Goal: Task Accomplishment & Management: Manage account settings

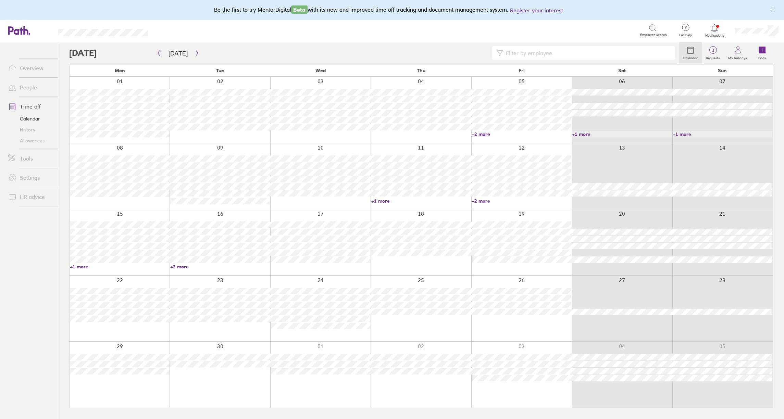
drag, startPoint x: 0, startPoint y: 0, endPoint x: 719, endPoint y: 29, distance: 719.9
click at [719, 29] on div at bounding box center [715, 28] width 22 height 10
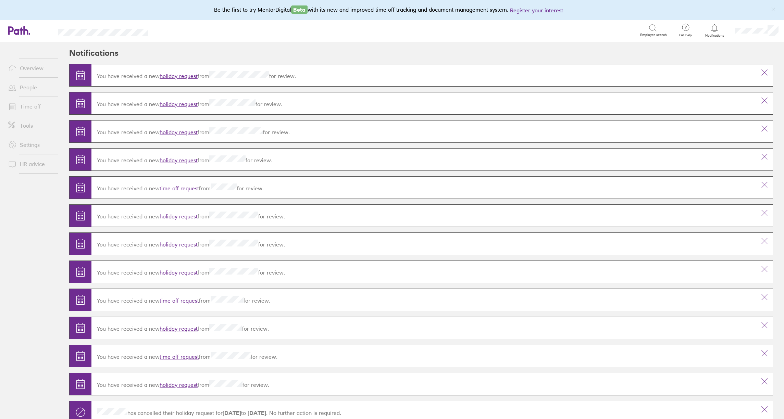
click at [715, 30] on icon at bounding box center [714, 28] width 8 height 8
click at [33, 69] on link "Overview" at bounding box center [30, 68] width 55 height 14
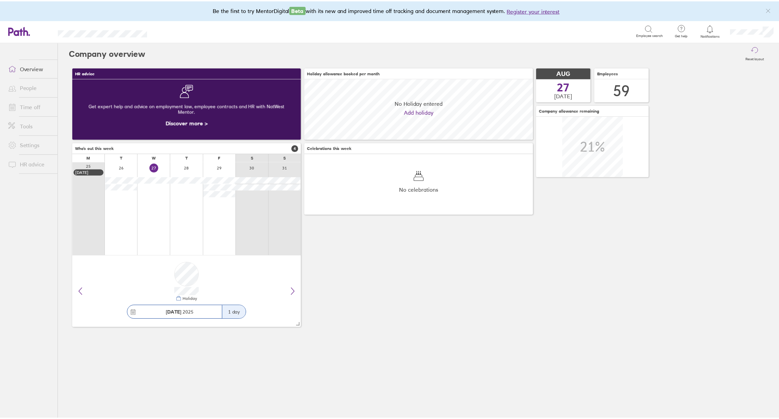
scroll to position [61, 230]
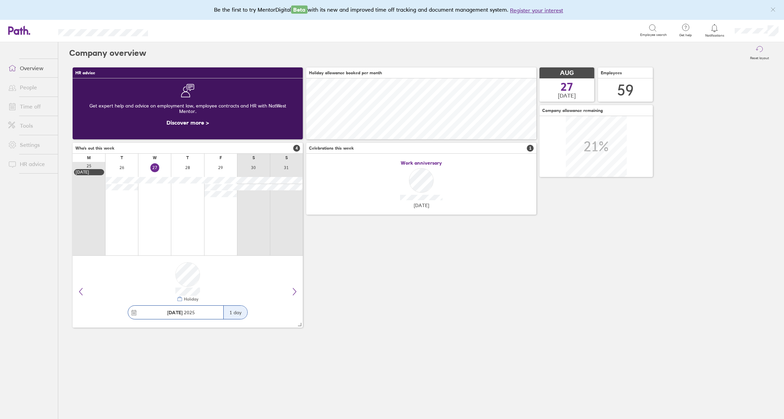
click at [34, 109] on link "Time off" at bounding box center [30, 107] width 55 height 14
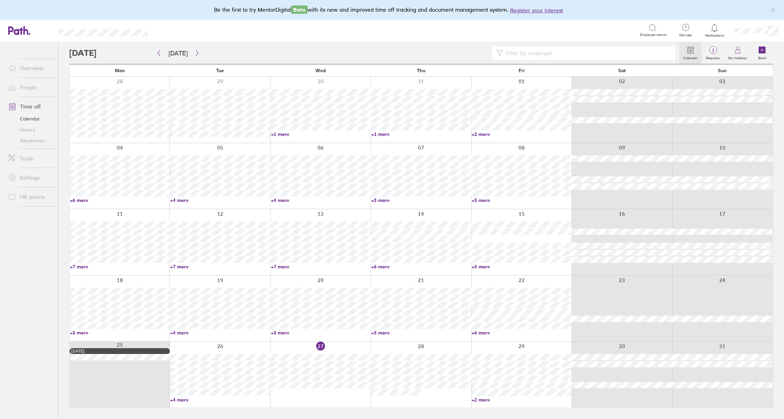
click at [486, 399] on link "+2 more" at bounding box center [522, 400] width 100 height 6
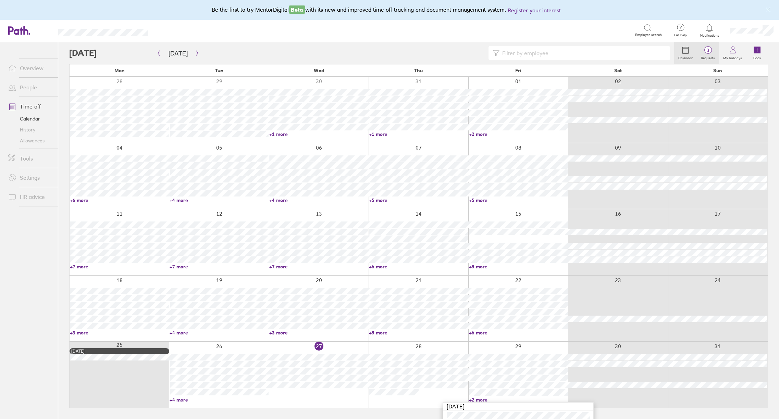
click at [712, 51] on span "3" at bounding box center [708, 50] width 22 height 5
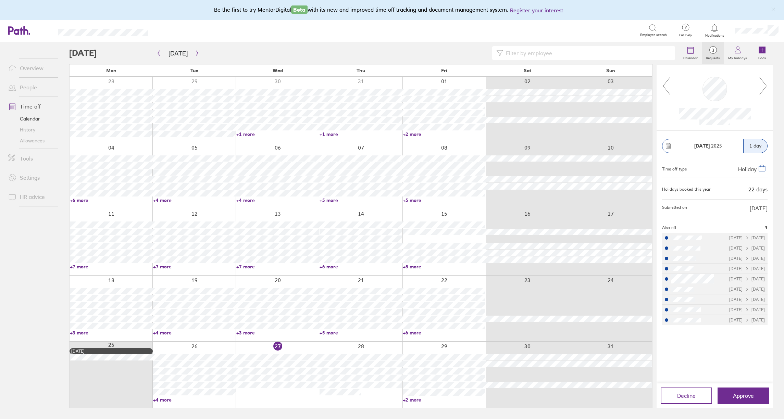
click at [35, 141] on link "Allowances" at bounding box center [30, 140] width 55 height 11
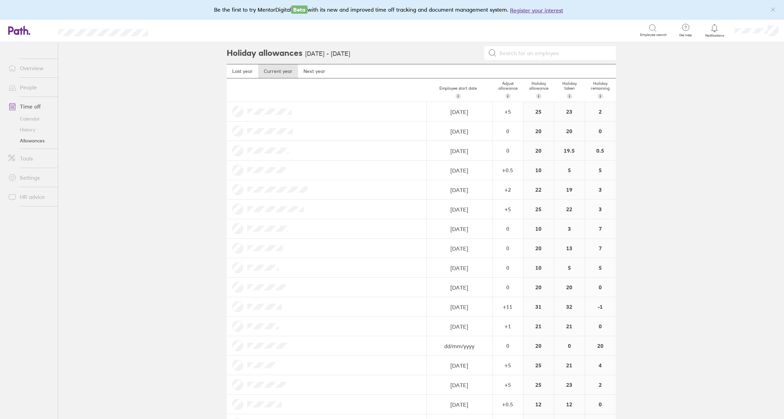
click at [714, 35] on span "Notifications" at bounding box center [715, 36] width 22 height 4
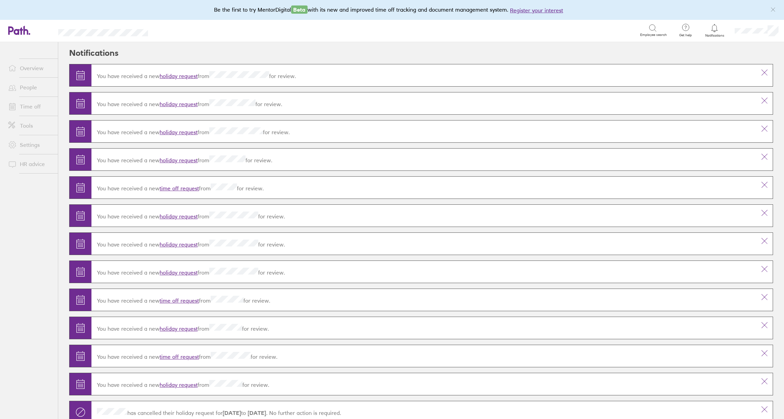
click at [28, 108] on link "Time off" at bounding box center [30, 107] width 55 height 14
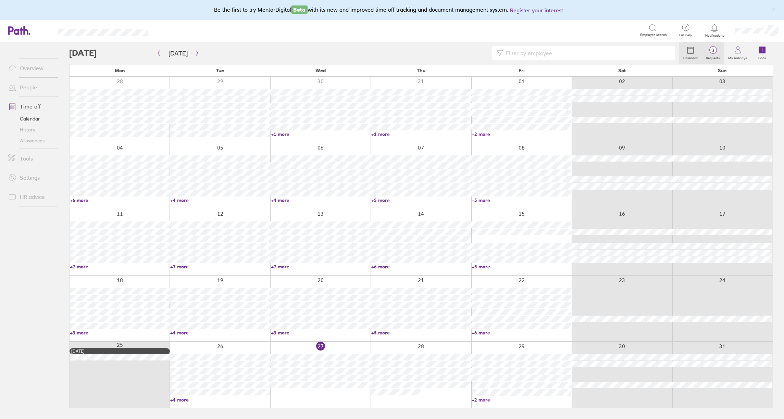
click at [712, 57] on label "Requests" at bounding box center [713, 57] width 22 height 6
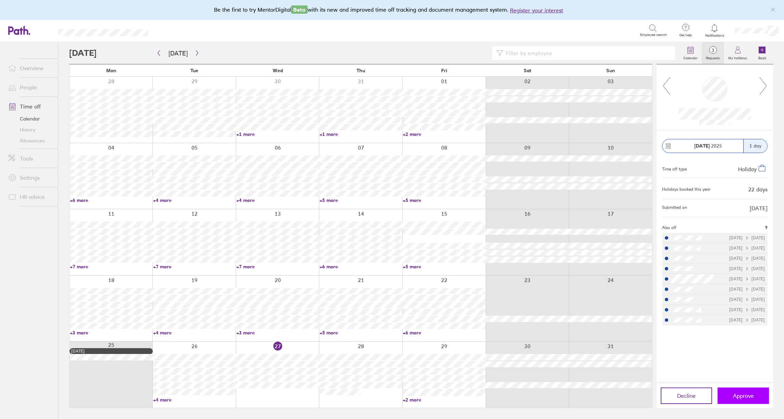
click at [745, 398] on span "Approve" at bounding box center [743, 396] width 21 height 6
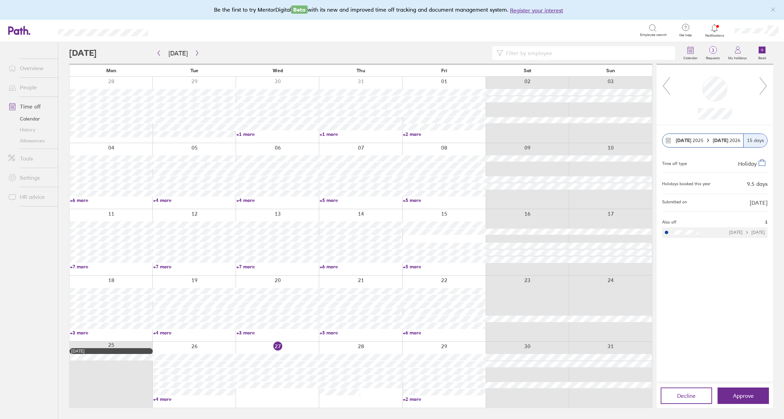
click at [766, 88] on icon at bounding box center [763, 86] width 9 height 18
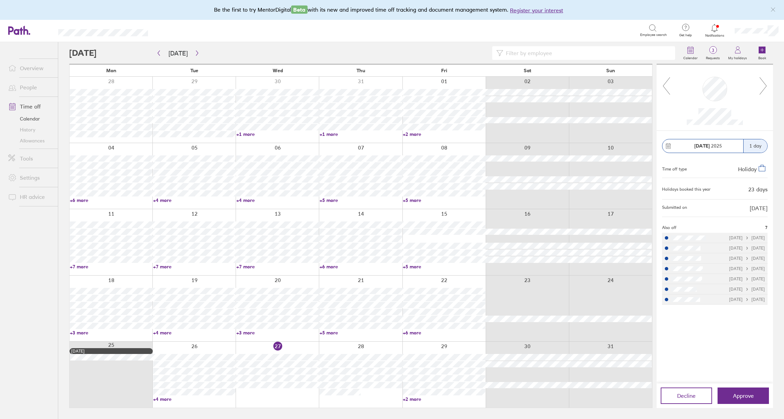
click at [766, 88] on icon at bounding box center [763, 86] width 9 height 18
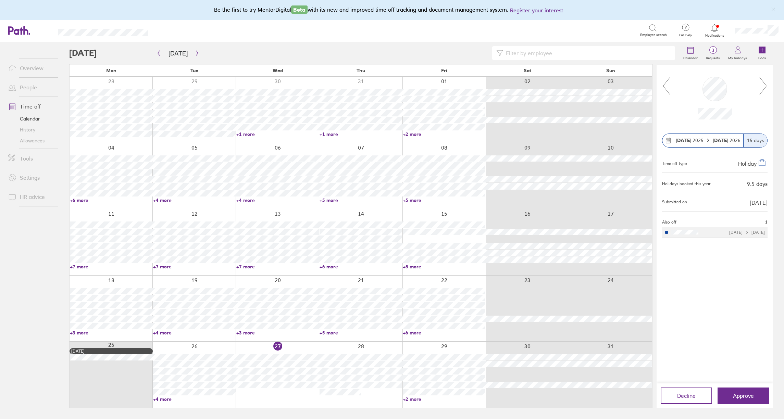
click at [670, 88] on icon at bounding box center [666, 86] width 9 height 18
